Goal: Task Accomplishment & Management: Manage account settings

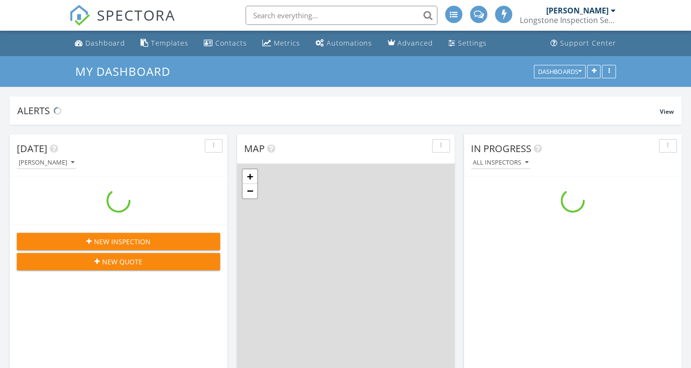
scroll to position [873, 691]
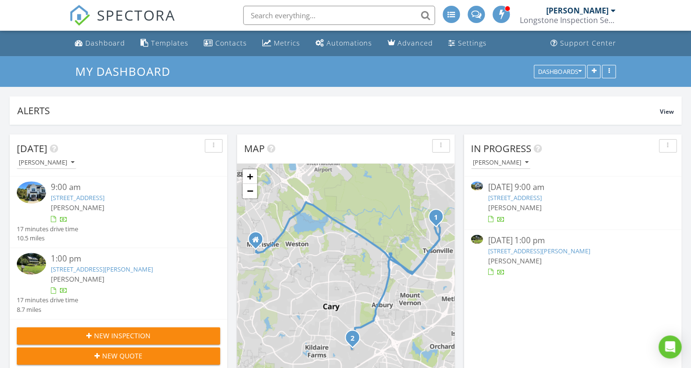
click at [104, 199] on link "[STREET_ADDRESS]" at bounding box center [78, 197] width 54 height 9
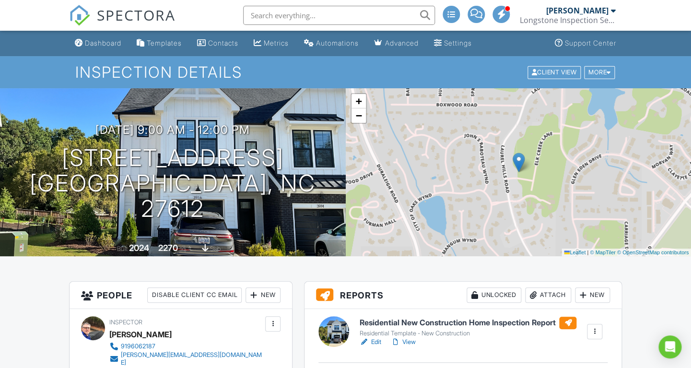
click at [403, 343] on link "View" at bounding box center [402, 342] width 25 height 10
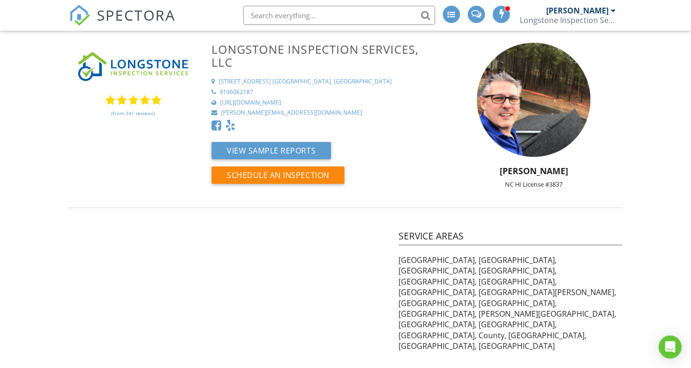
click at [124, 18] on span "SPECTORA" at bounding box center [136, 15] width 79 height 20
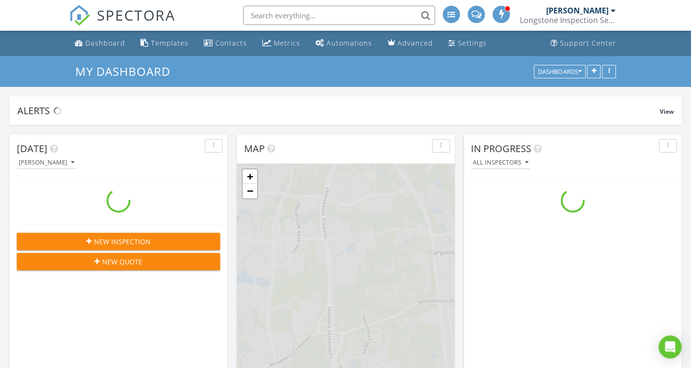
scroll to position [873, 691]
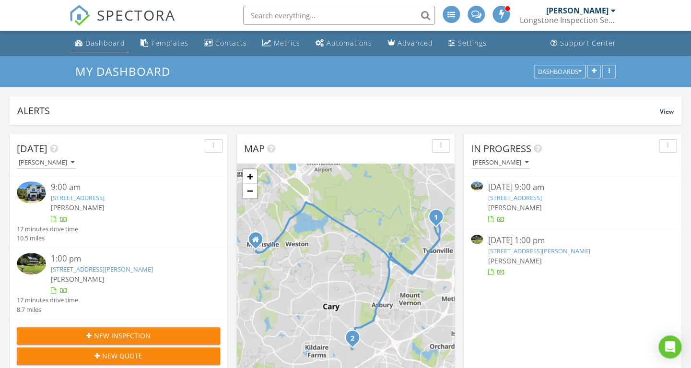
click at [105, 46] on div "Dashboard" at bounding box center [105, 42] width 40 height 9
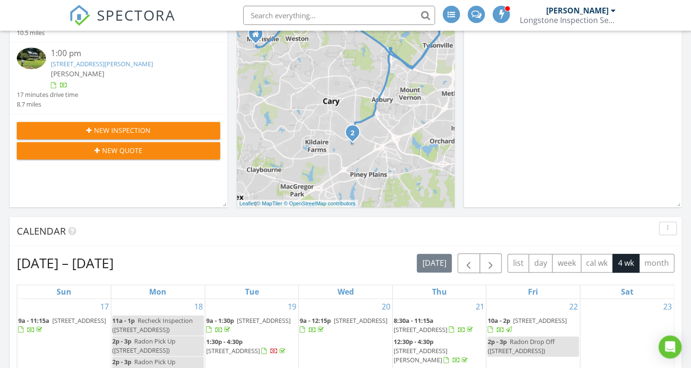
scroll to position [194, 0]
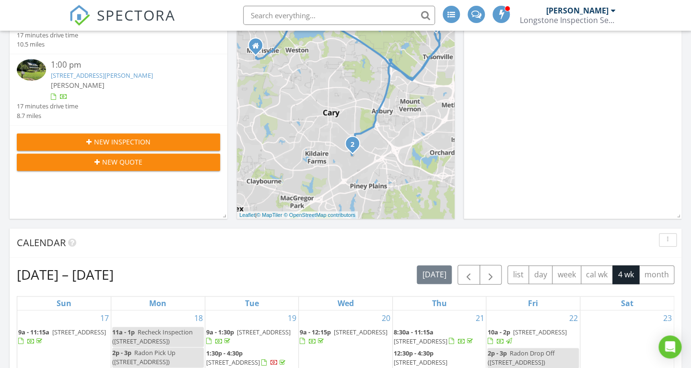
click at [502, 22] on div at bounding box center [500, 14] width 17 height 17
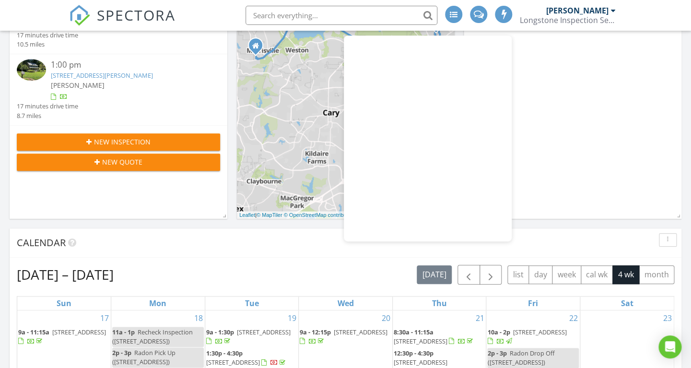
click at [558, 121] on div "In Progress [PERSON_NAME] [DATE] 1:00 pm [STREET_ADDRESS][PERSON_NAME][PERSON_N…" at bounding box center [573, 80] width 218 height 278
